Goal: Task Accomplishment & Management: Complete application form

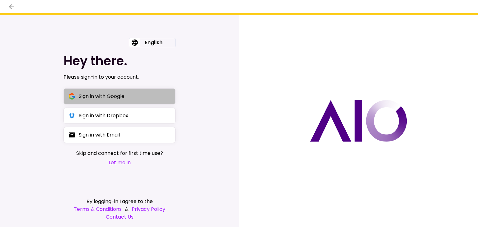
click at [139, 98] on button "Sign in with Google" at bounding box center [119, 96] width 112 height 16
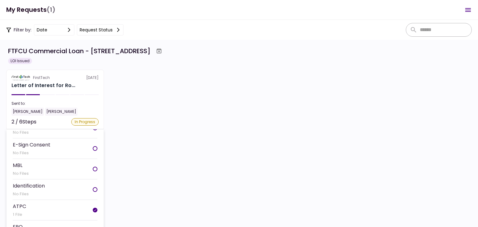
scroll to position [15, 0]
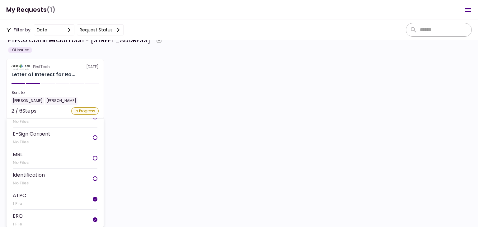
click at [67, 137] on li "E-Sign Consent No Files" at bounding box center [55, 138] width 85 height 21
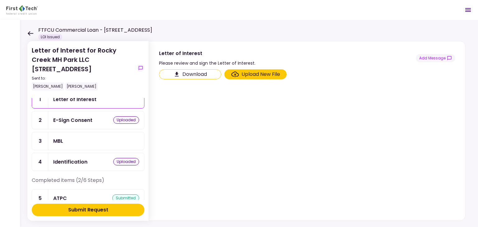
scroll to position [31, 0]
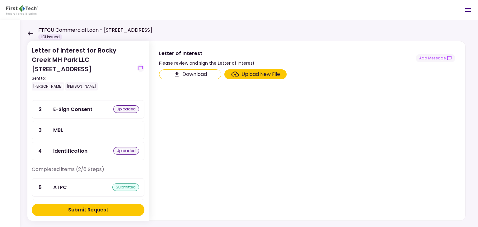
click at [117, 133] on div "MBL" at bounding box center [96, 130] width 96 height 18
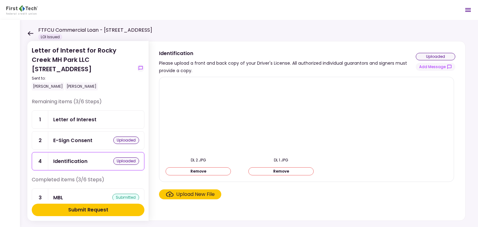
click at [87, 122] on div "Letter of Interest" at bounding box center [74, 120] width 43 height 8
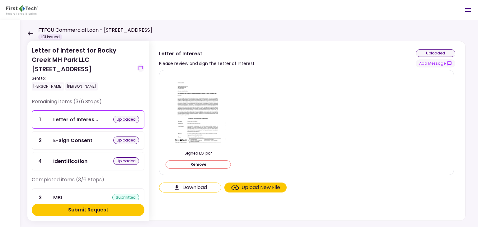
click at [305, 50] on div "Letter of Interest Please review and sign the Letter of Interest. uploaded Add …" at bounding box center [307, 58] width 296 height 18
click at [97, 208] on div "Submit Request" at bounding box center [88, 209] width 40 height 7
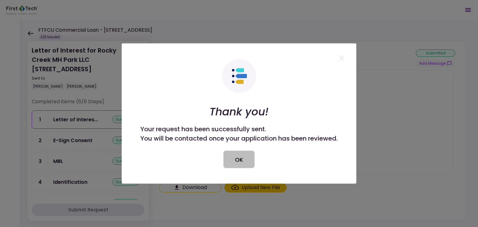
click at [248, 159] on button "OK" at bounding box center [238, 159] width 31 height 17
